Goal: Check status: Check status

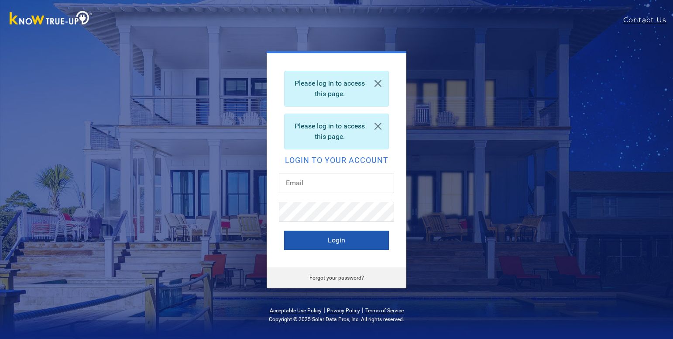
type input "[EMAIL_ADDRESS][DOMAIN_NAME]"
click at [300, 240] on button "Login" at bounding box center [336, 239] width 105 height 19
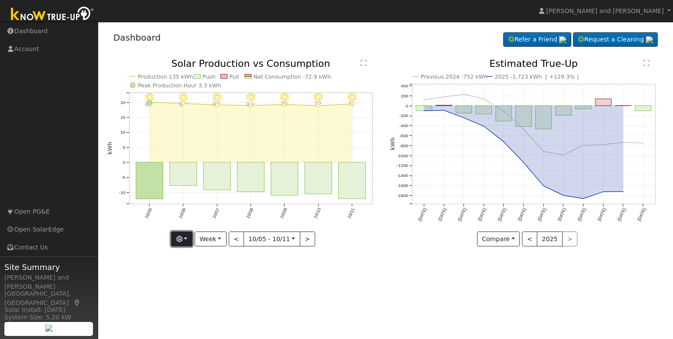
click at [190, 243] on button "button" at bounding box center [181, 238] width 21 height 15
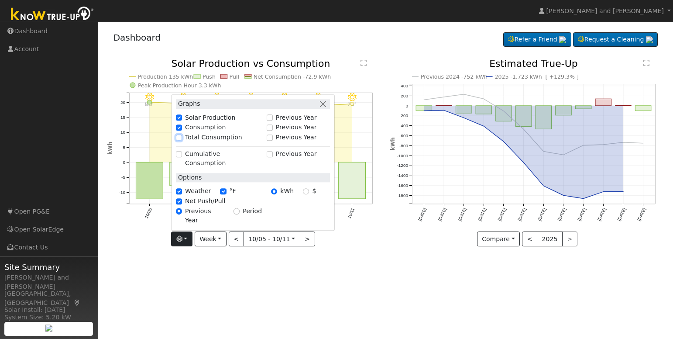
click at [182, 141] on input "Total Consumption" at bounding box center [179, 137] width 6 height 6
checkbox input "true"
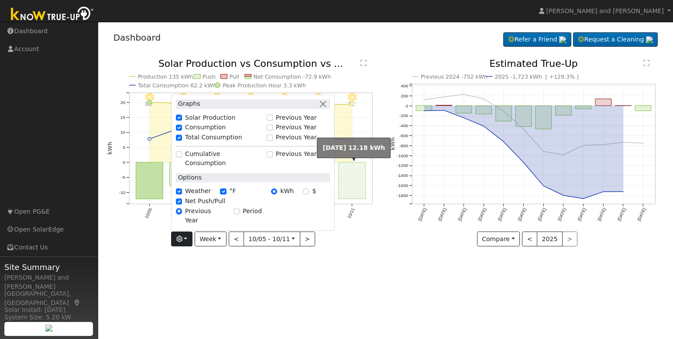
click at [348, 189] on rect "onclick=""" at bounding box center [352, 180] width 27 height 37
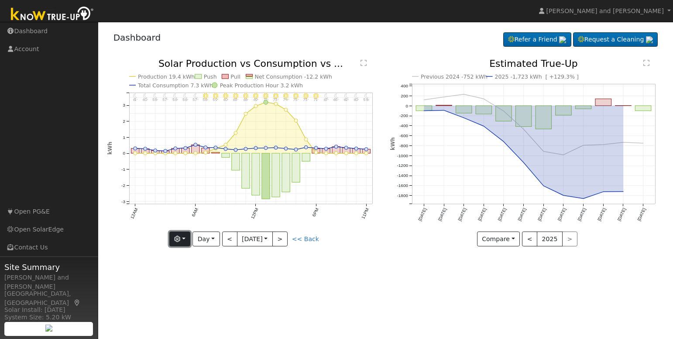
click at [187, 241] on button "button" at bounding box center [179, 238] width 21 height 15
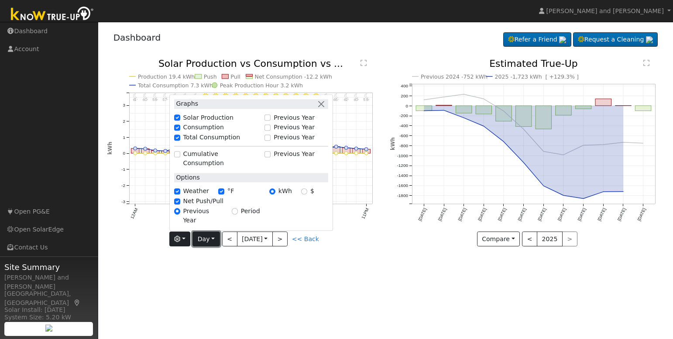
click at [204, 243] on button "Day" at bounding box center [205, 238] width 27 height 15
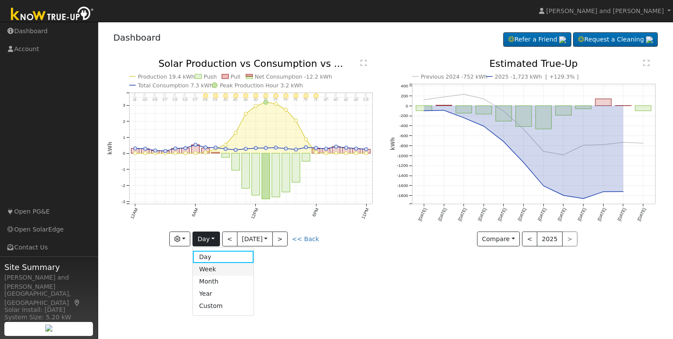
click at [207, 270] on link "Week" at bounding box center [223, 269] width 61 height 12
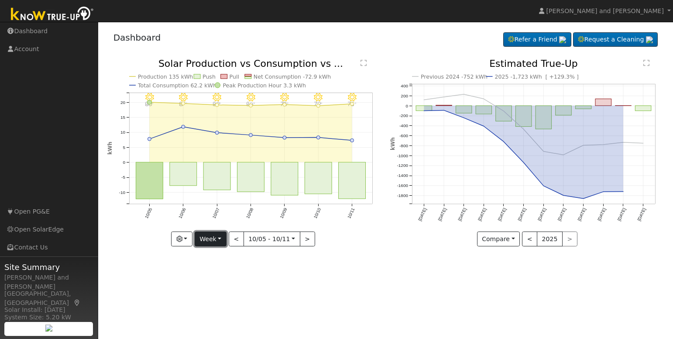
click at [210, 241] on button "Week" at bounding box center [211, 238] width 32 height 15
click at [216, 278] on link "Month" at bounding box center [225, 281] width 61 height 12
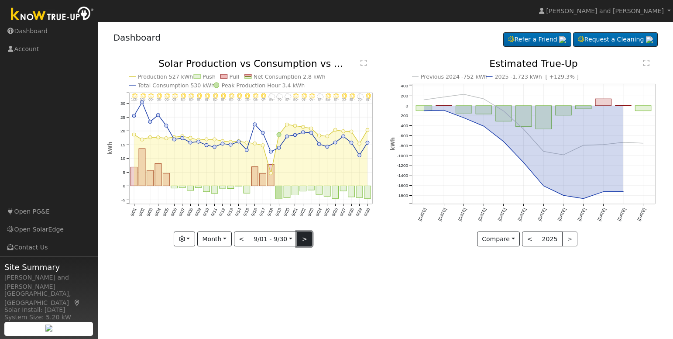
click at [303, 239] on button ">" at bounding box center [304, 238] width 15 height 15
type input "[DATE]"
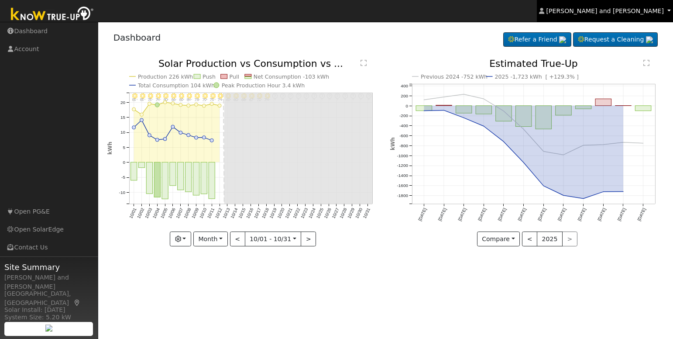
click at [634, 6] on link "[PERSON_NAME] and [PERSON_NAME]" at bounding box center [605, 11] width 136 height 22
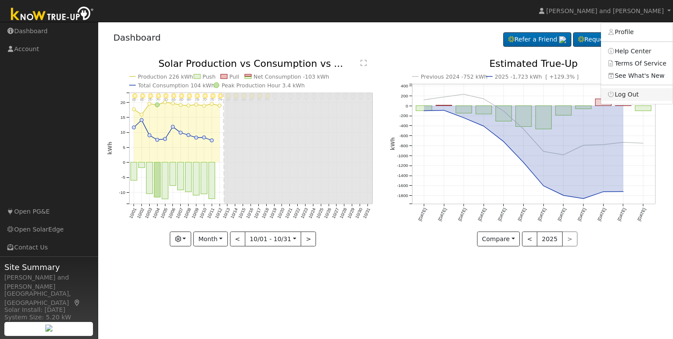
click at [628, 98] on link "Log Out" at bounding box center [637, 94] width 72 height 12
